Goal: Task Accomplishment & Management: Manage account settings

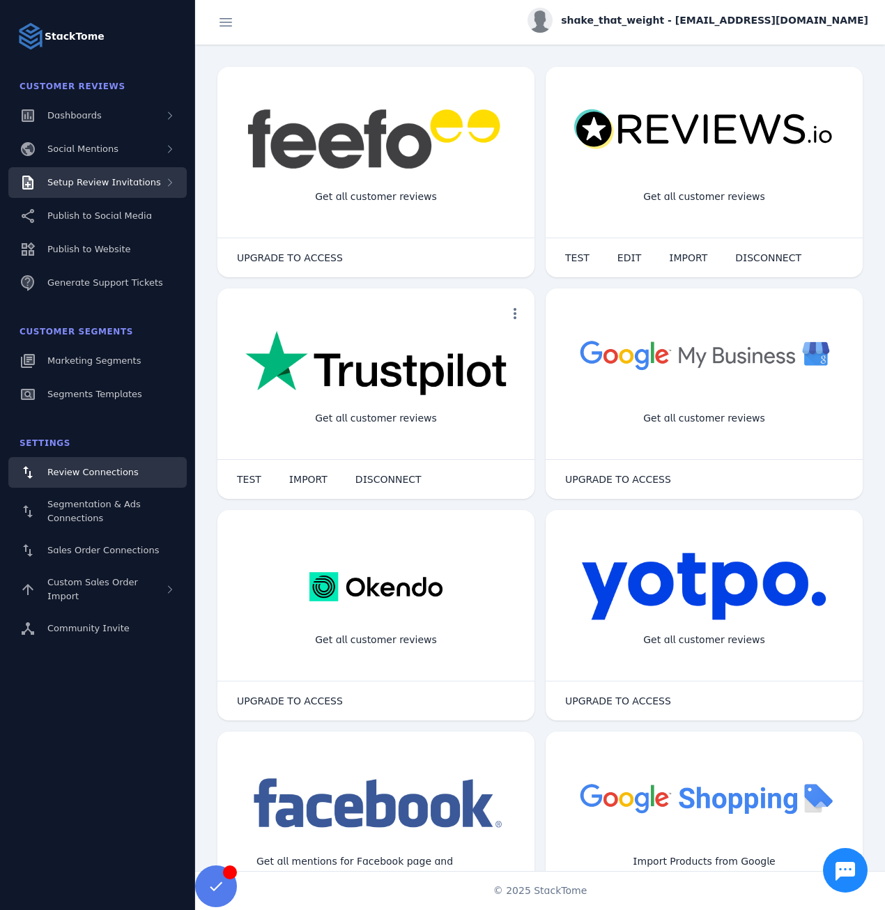
click at [90, 187] on span "Setup Review Invitations" at bounding box center [104, 182] width 114 height 10
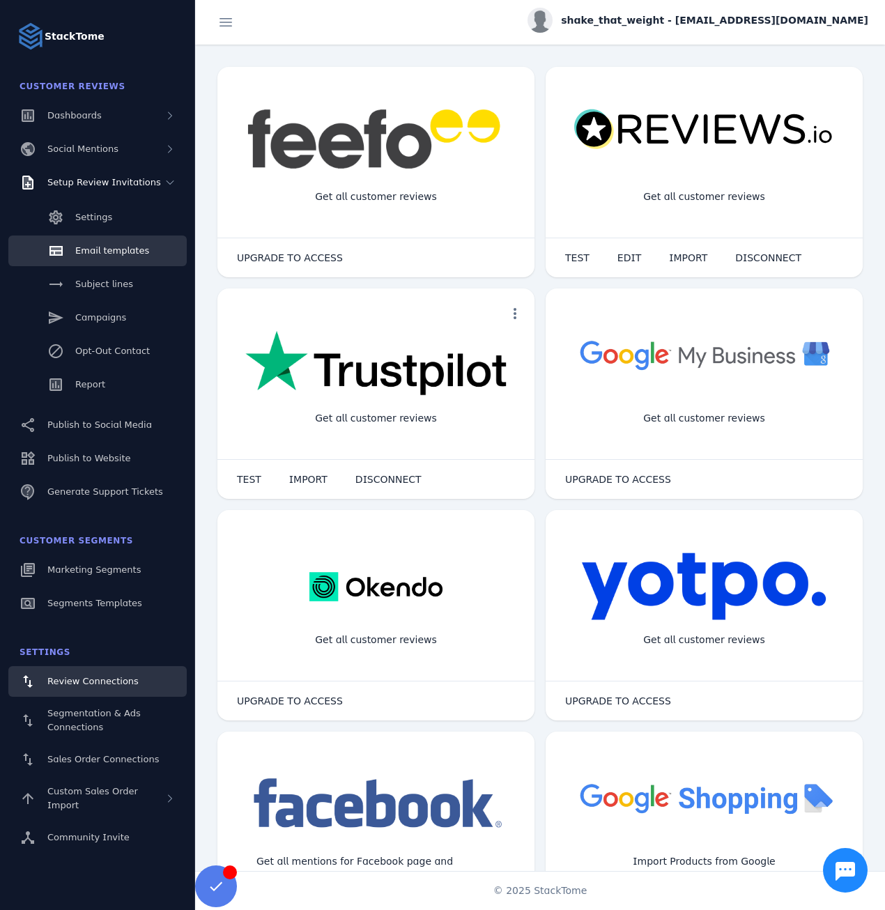
click at [112, 254] on span "Email templates" at bounding box center [112, 250] width 74 height 10
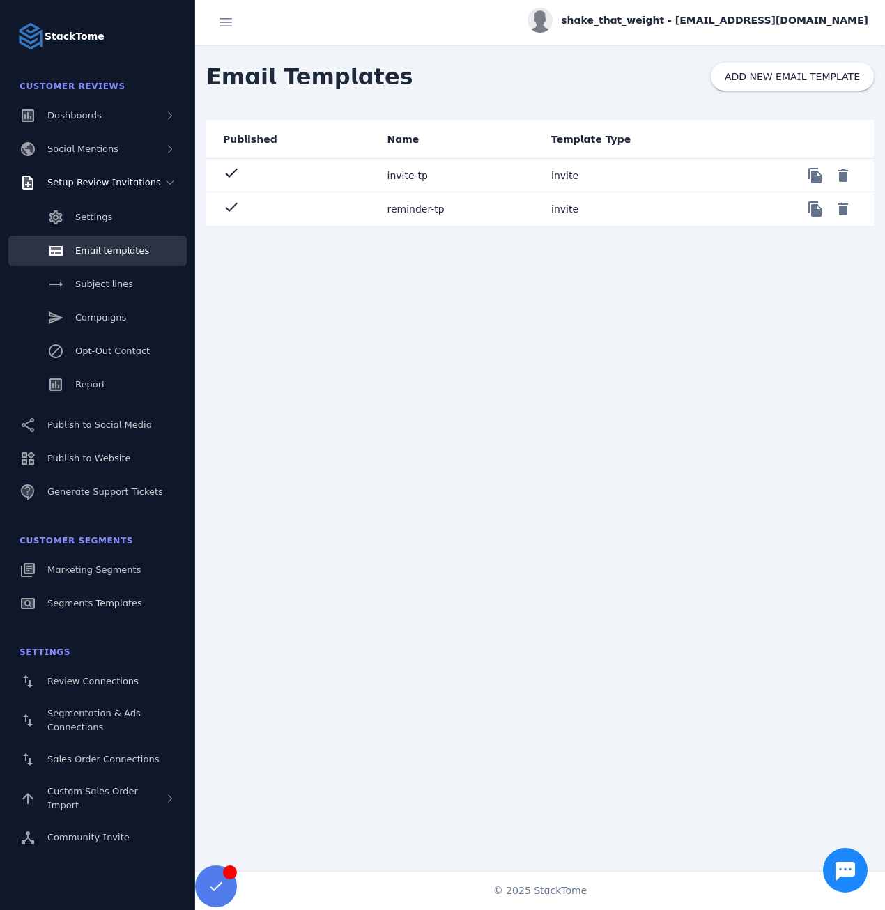
click at [467, 210] on mat-cell "reminder-tp" at bounding box center [458, 208] width 164 height 33
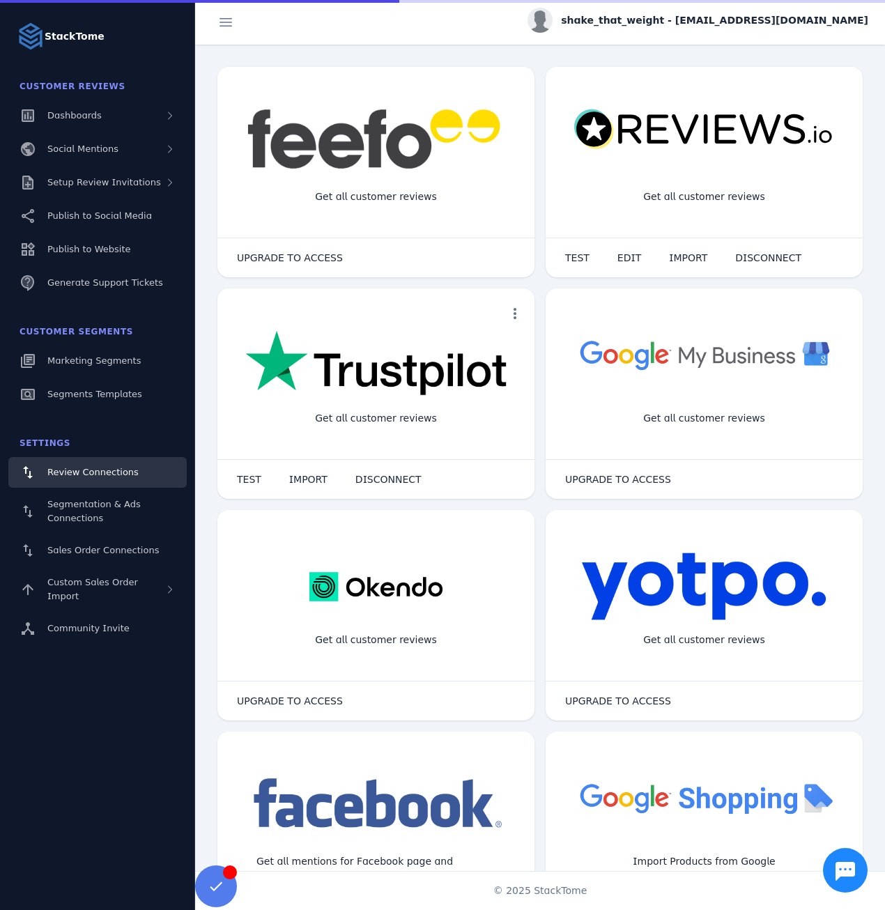
click at [664, 10] on div "shake_that_weight - [EMAIL_ADDRESS][DOMAIN_NAME]" at bounding box center [698, 20] width 341 height 25
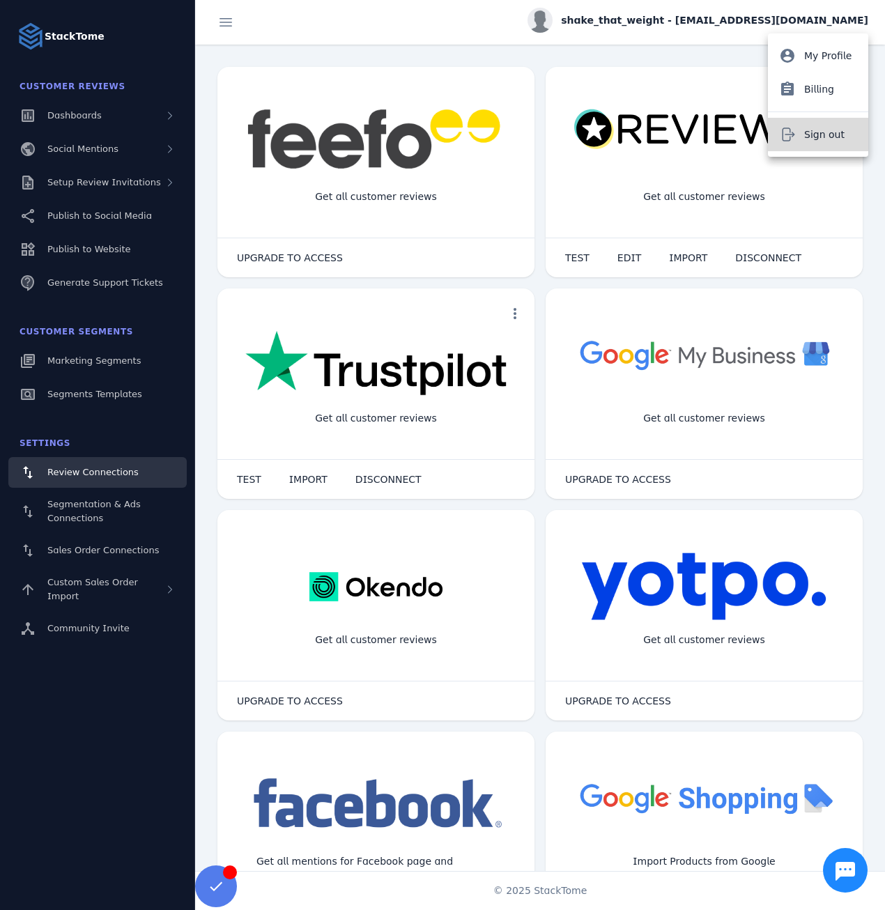
click at [799, 140] on button "Sign out" at bounding box center [818, 134] width 100 height 33
